Goal: Task Accomplishment & Management: Use online tool/utility

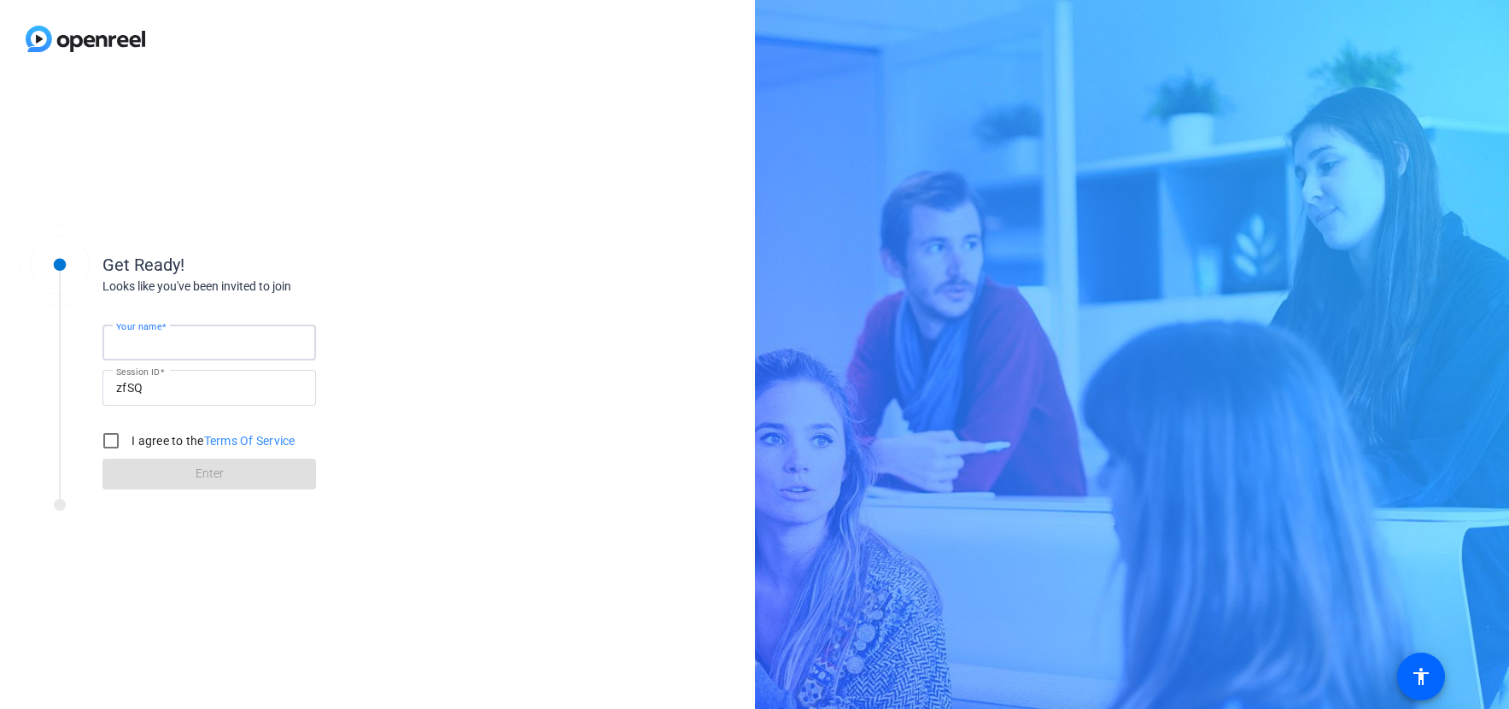
click at [229, 343] on input "Your name" at bounding box center [209, 342] width 186 height 20
type input "[PERSON_NAME]"
click at [111, 436] on input "I agree to the Terms Of Service" at bounding box center [111, 441] width 34 height 34
checkbox input "true"
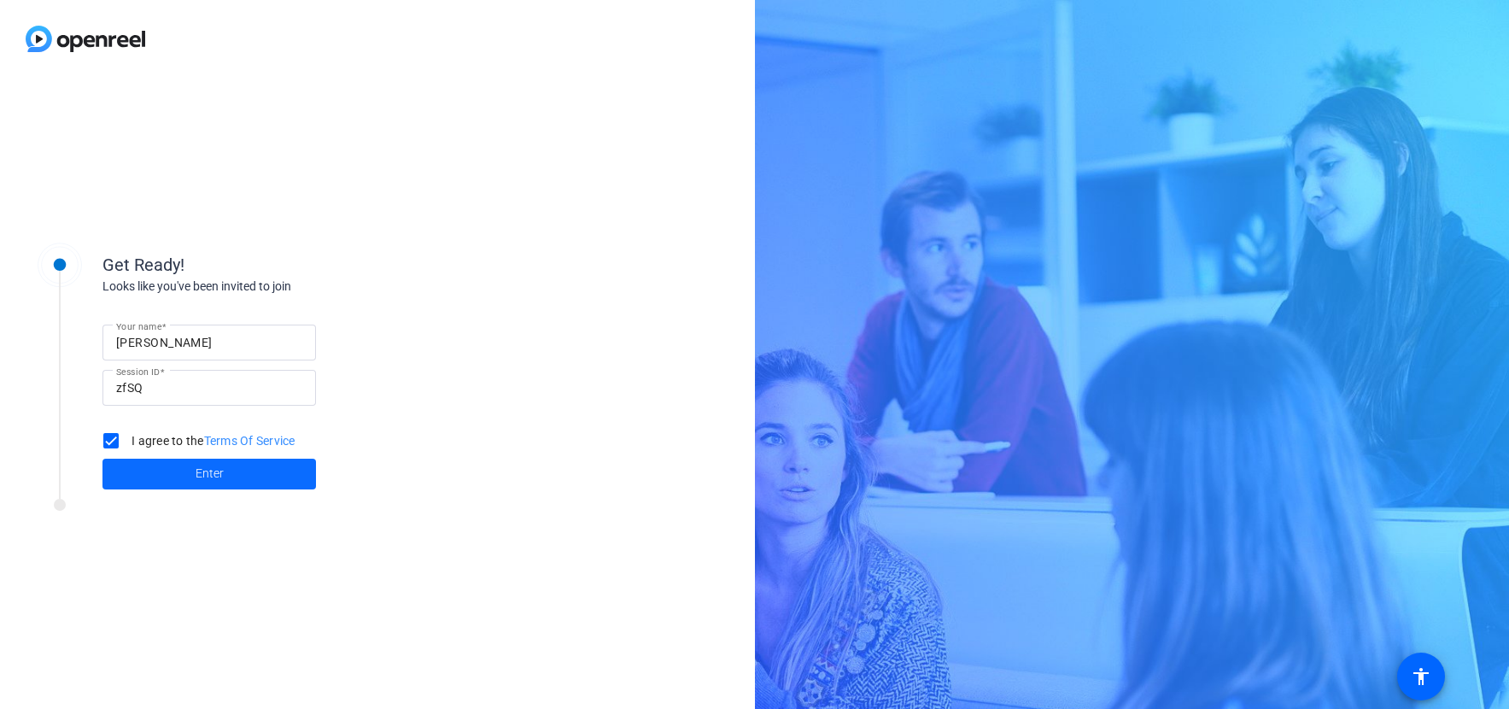
click at [203, 474] on span "Enter" at bounding box center [210, 474] width 28 height 18
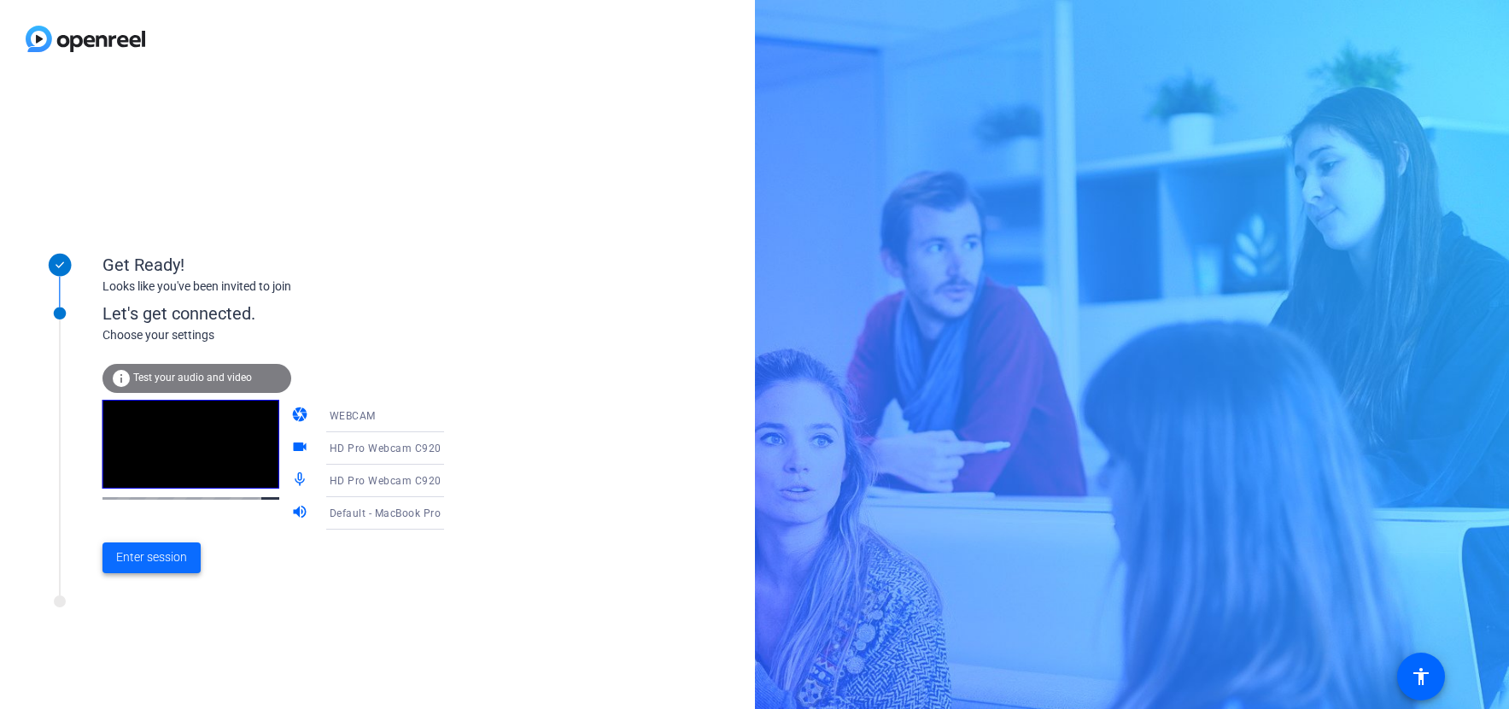
click at [159, 559] on span "Enter session" at bounding box center [151, 557] width 71 height 18
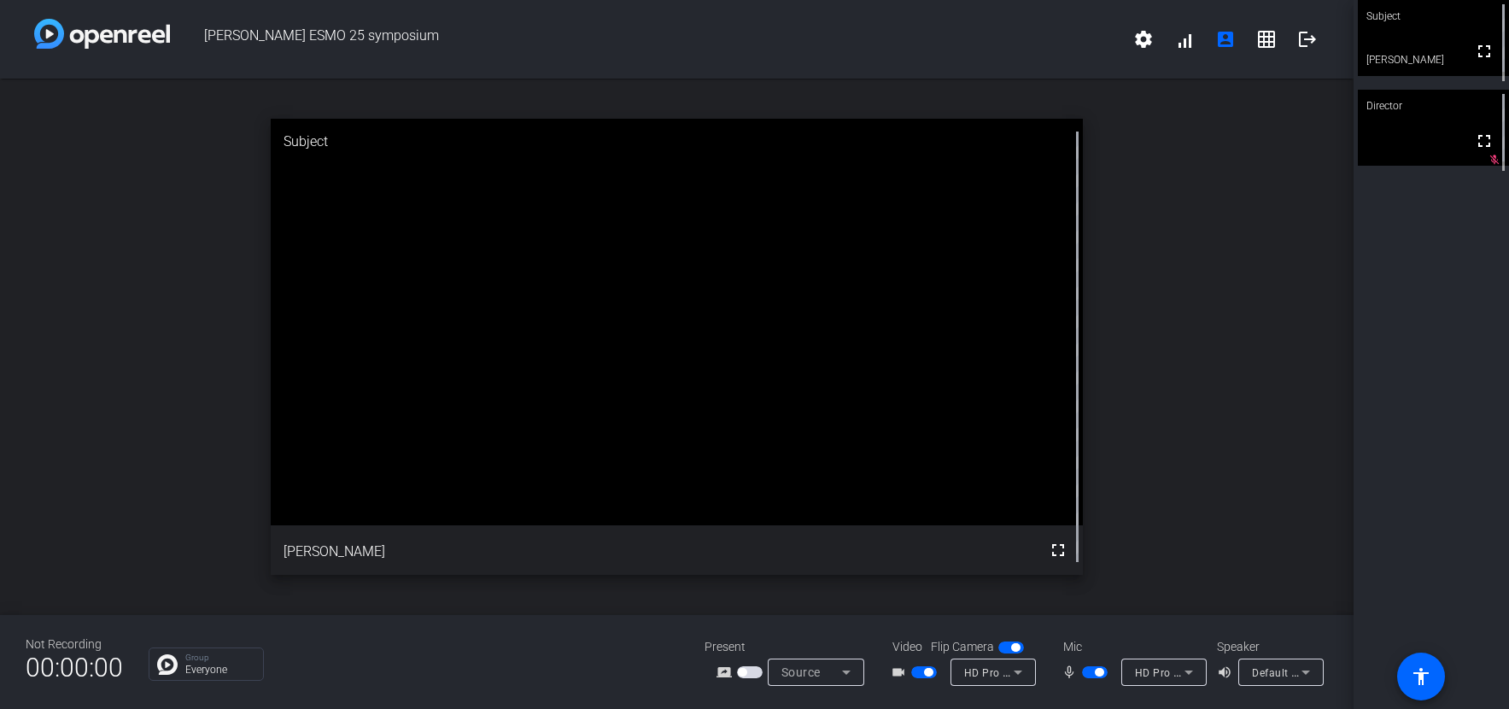
click at [1091, 673] on span "button" at bounding box center [1095, 672] width 26 height 12
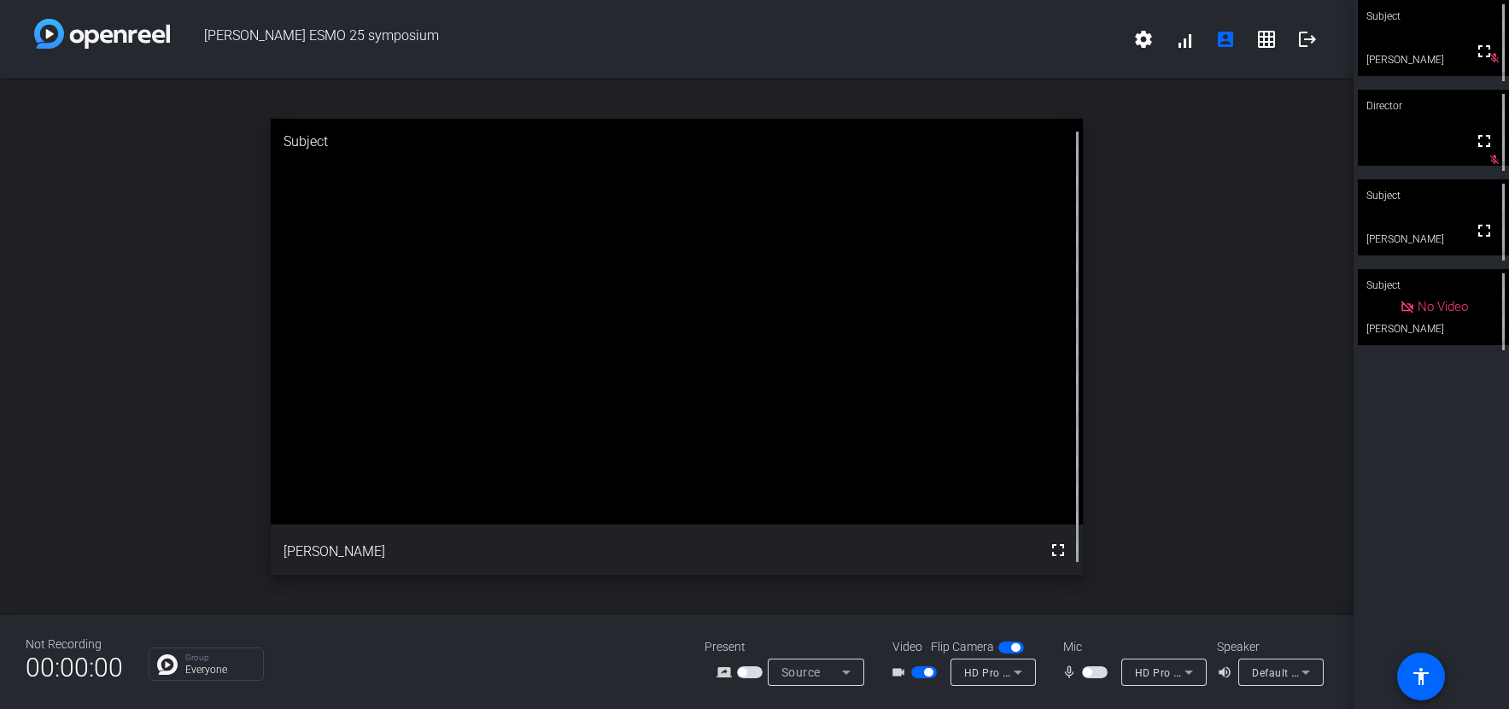
click at [1100, 673] on span "button" at bounding box center [1095, 672] width 26 height 12
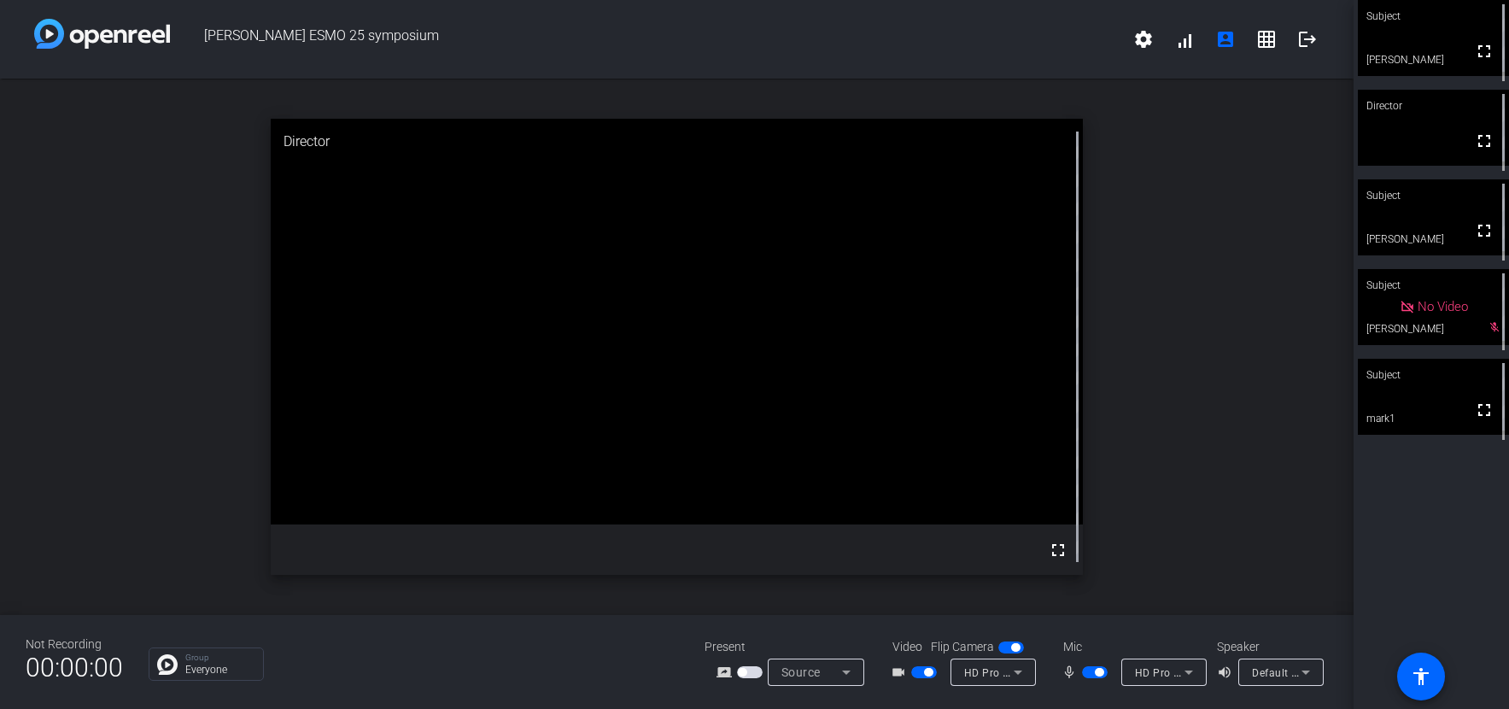
click at [1087, 671] on span "button" at bounding box center [1095, 672] width 26 height 12
click at [1091, 670] on span "button" at bounding box center [1095, 672] width 26 height 12
click at [1098, 673] on span "button" at bounding box center [1095, 672] width 26 height 12
click at [1091, 673] on span "button" at bounding box center [1095, 672] width 26 height 12
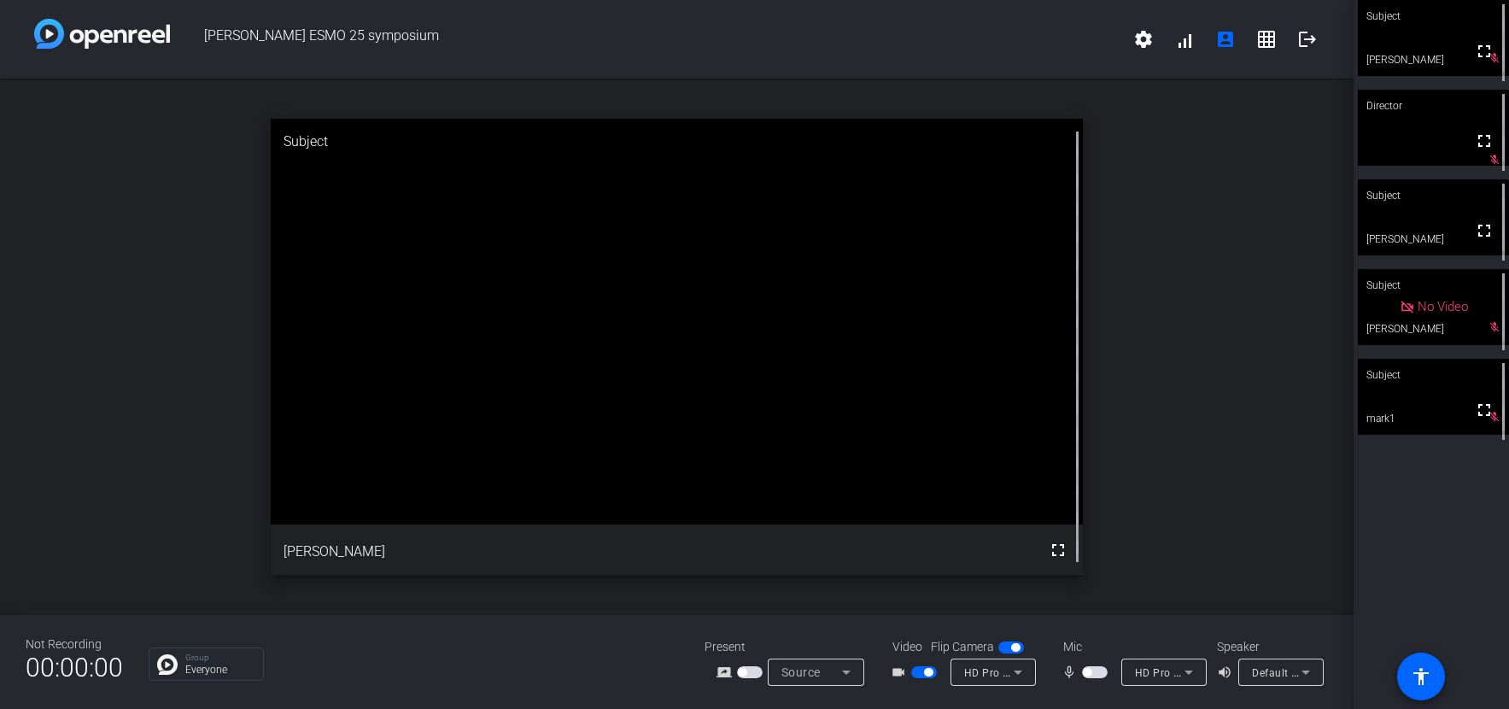
click at [1099, 675] on span "button" at bounding box center [1095, 672] width 26 height 12
click at [1089, 671] on span "button" at bounding box center [1095, 672] width 26 height 12
click at [1100, 671] on span "button" at bounding box center [1095, 672] width 26 height 12
click at [1091, 671] on span "button" at bounding box center [1095, 672] width 26 height 12
click at [1096, 673] on span "button" at bounding box center [1095, 672] width 26 height 12
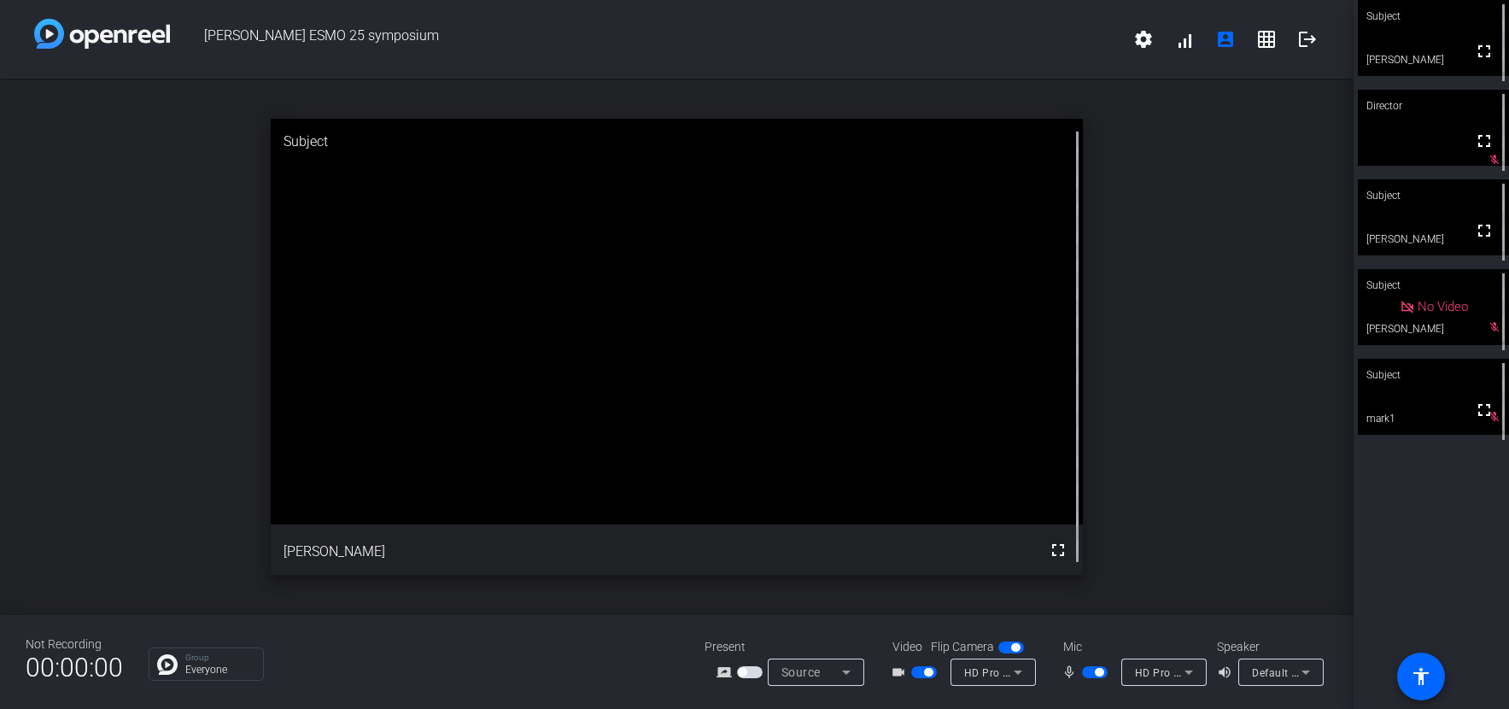
click at [1088, 670] on span "button" at bounding box center [1095, 672] width 26 height 12
click at [1099, 670] on span "button" at bounding box center [1095, 672] width 26 height 12
click at [1089, 671] on span "button" at bounding box center [1095, 672] width 26 height 12
click at [1102, 675] on span "button" at bounding box center [1095, 672] width 26 height 12
click at [1094, 678] on mat-slide-toggle at bounding box center [1096, 672] width 29 height 18
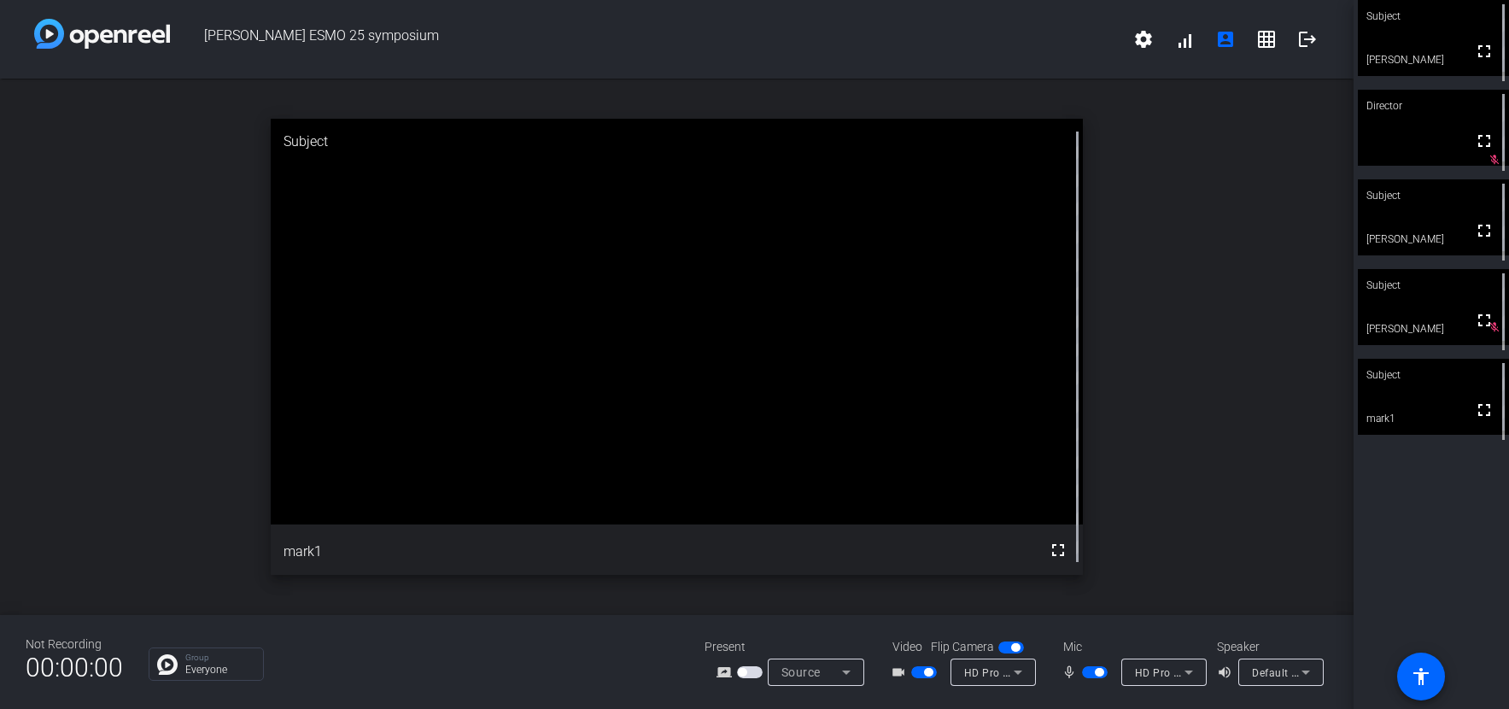
click at [1090, 675] on span "button" at bounding box center [1095, 672] width 26 height 12
click at [1103, 670] on span "button" at bounding box center [1095, 672] width 26 height 12
click at [1089, 675] on span "button" at bounding box center [1095, 672] width 26 height 12
click at [1098, 673] on span "button" at bounding box center [1095, 672] width 26 height 12
click at [1091, 671] on span "button" at bounding box center [1095, 672] width 26 height 12
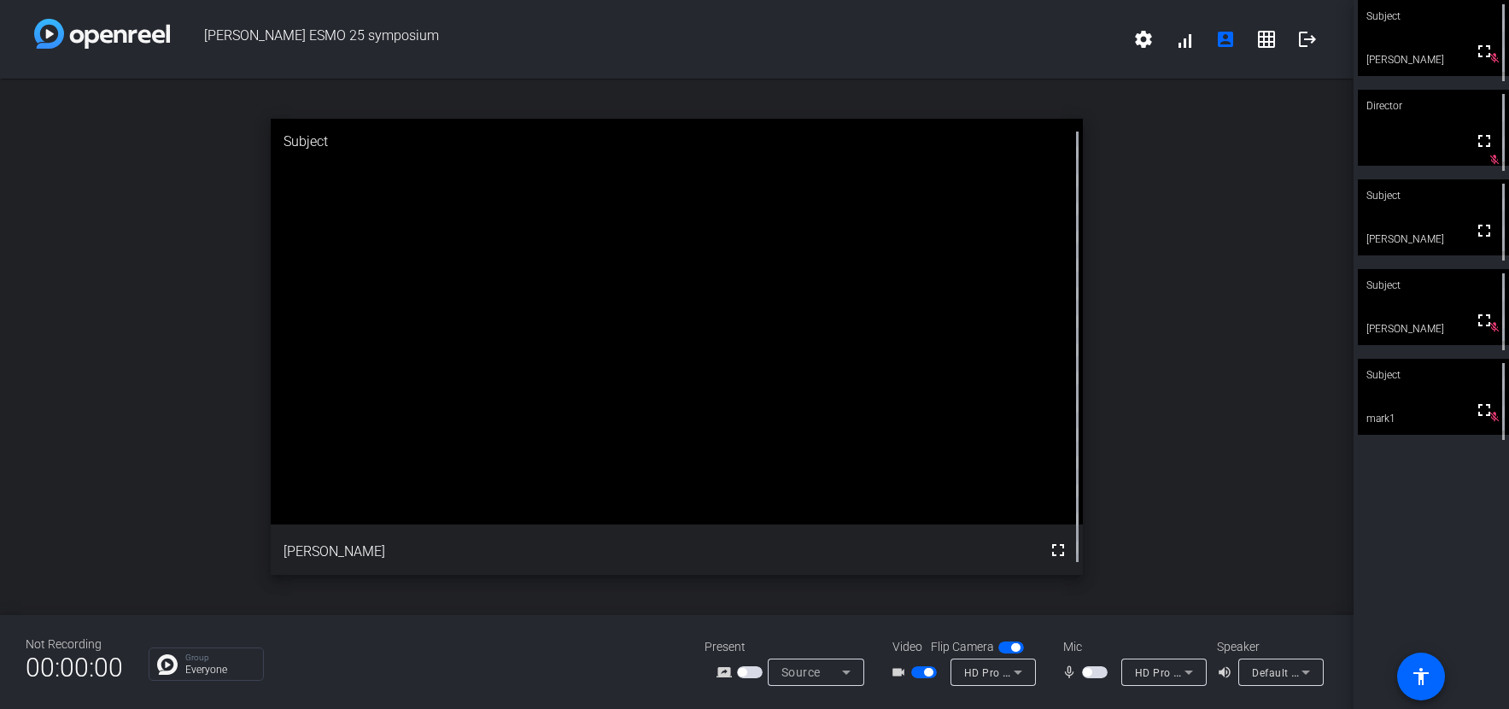
click at [1099, 673] on span "button" at bounding box center [1095, 672] width 26 height 12
